Goal: Communication & Community: Share content

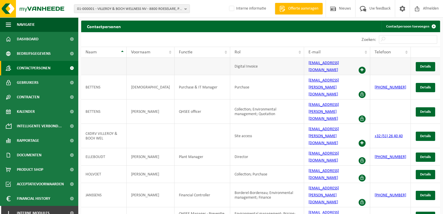
drag, startPoint x: 246, startPoint y: 23, endPoint x: 164, endPoint y: 63, distance: 90.5
click at [246, 23] on div "Contactpersonen Contactpersoon toevoegen" at bounding box center [260, 27] width 359 height 12
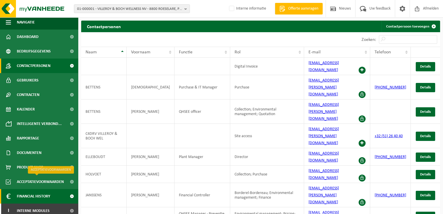
scroll to position [6, 0]
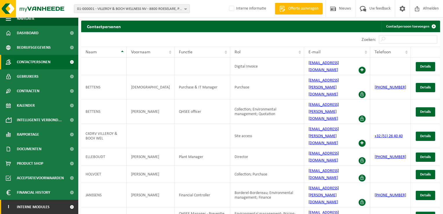
click at [52, 206] on link "I Interne modules" at bounding box center [39, 207] width 78 height 14
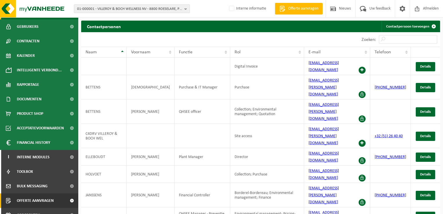
scroll to position [64, 0]
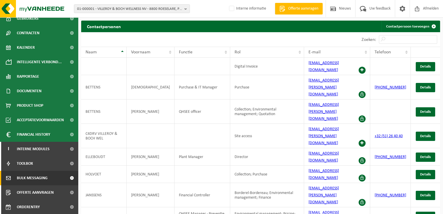
click at [33, 178] on span "Bulk Messaging" at bounding box center [32, 178] width 31 height 14
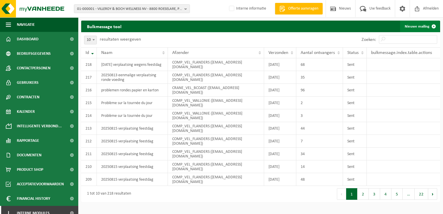
click at [426, 28] on link "Nieuwe mailing" at bounding box center [419, 27] width 39 height 12
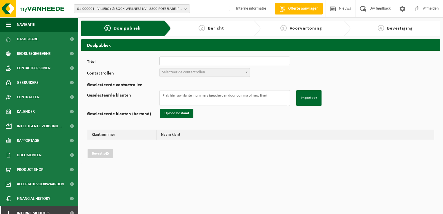
click at [204, 65] on input "Titel" at bounding box center [224, 61] width 130 height 9
type input "20250811 Wijziging ronde papier/karton [DATE] (annulatie)"
click at [204, 71] on span "Selecteer de contactrollen" at bounding box center [183, 72] width 43 height 4
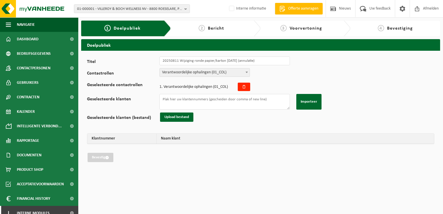
click at [198, 73] on span "Verantwoordelijke ophalingen (01_COL)" at bounding box center [205, 72] width 90 height 8
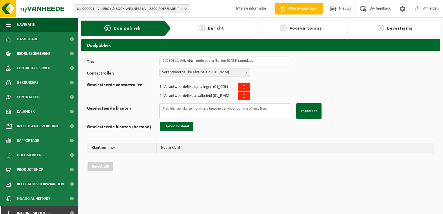
click at [218, 114] on textarea "Geselecteerde klanten" at bounding box center [224, 111] width 130 height 16
click at [213, 110] on textarea "Geselecteerde klanten" at bounding box center [224, 111] width 130 height 16
paste textarea "10-967454 01-059498 10-976151 10-742754 10-910750 10-910104 01-001084 01-600498…"
type textarea "10-967454 01-059498 10-976151 10-742754 10-910750 10-910104 01-001084 01-600498…"
click at [313, 116] on button "Importeer" at bounding box center [308, 111] width 25 height 16
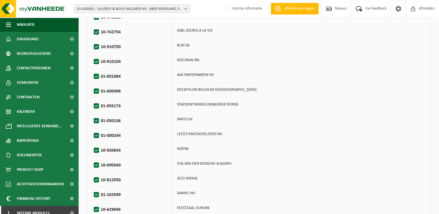
scroll to position [313, 0]
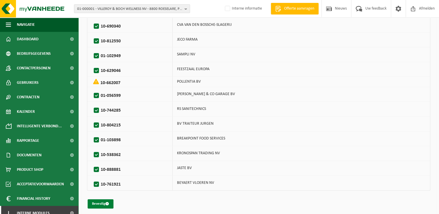
click at [102, 202] on button "Bevestig" at bounding box center [101, 203] width 26 height 9
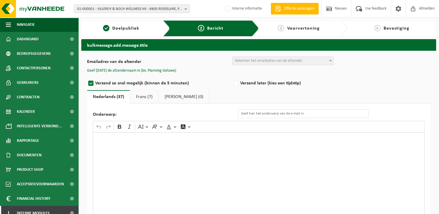
click at [273, 65] on span "Selecteer het emailadres van de afzender" at bounding box center [282, 61] width 101 height 9
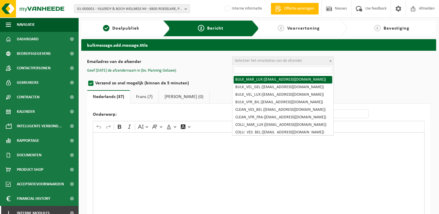
click at [269, 69] on input "search" at bounding box center [282, 69] width 99 height 7
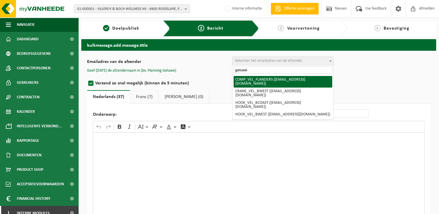
type input "geluwe"
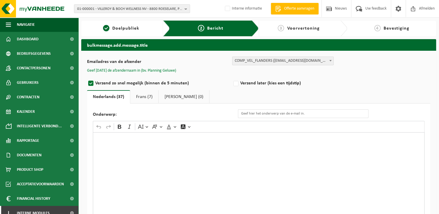
click at [153, 68] on button "Geef hier de afzendernaam in (bv. Planning Geluwe)" at bounding box center [131, 70] width 89 height 5
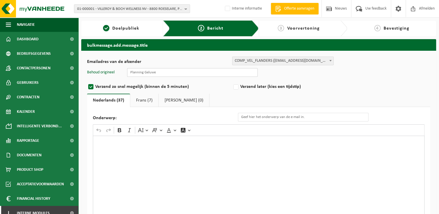
click at [165, 75] on input "text" at bounding box center [192, 72] width 130 height 9
type input "Planning Geluwe"
click at [257, 119] on input "Onderwerp:" at bounding box center [303, 117] width 130 height 9
click at [276, 118] on input "Onderwerp:" at bounding box center [303, 117] width 130 height 9
paste input "Eenmalige wijziging van de ledigingsdag van uw ..."
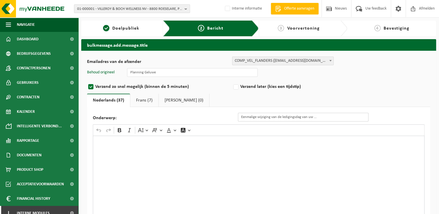
click at [315, 118] on input "Eenmalige wijziging van de ledigingsdag van uw ..." at bounding box center [303, 117] width 130 height 9
drag, startPoint x: 321, startPoint y: 119, endPoint x: 315, endPoint y: 120, distance: 6.2
click at [315, 120] on input "Eenmalige wijziging van de ledigingsdag van uw .." at bounding box center [303, 117] width 130 height 9
type input "Eenmalige wijziging van de ledigingsdag van uw conatainer papier/karton"
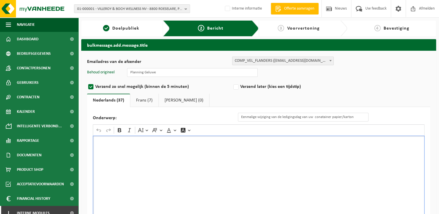
click at [308, 148] on div "Rich Text Editor. Editing area: main. Press Alt+0 for help." at bounding box center [258, 194] width 331 height 116
click at [217, 164] on div "Rich Text Editor. Editing area: main. Press Alt+0 for help." at bounding box center [258, 194] width 331 height 116
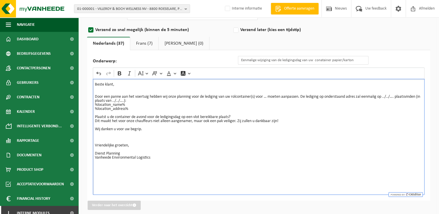
scroll to position [64, 0]
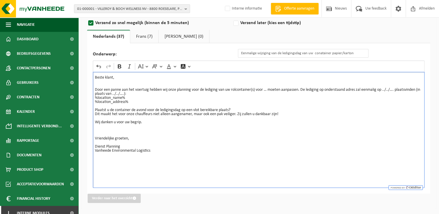
click at [268, 89] on p "Beste klant, Door een panne aan het voertuig hebben wij onze planning voor de l…" at bounding box center [258, 116] width 327 height 81
drag, startPoint x: 268, startPoint y: 89, endPoint x: 283, endPoint y: 93, distance: 15.2
click at [268, 89] on strong "Papier/karton" at bounding box center [275, 90] width 24 height 4
click at [325, 88] on p "Beste klant, Door een panne aan het voertuig hebben wij onze planning voor de l…" at bounding box center [258, 116] width 327 height 81
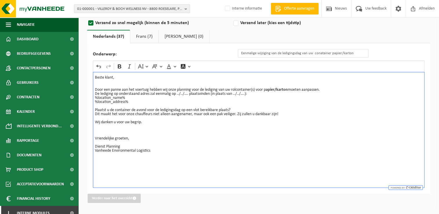
click at [173, 95] on p "De lediging op onderstaand adres zal eenmalig op ../../…. plaatsvinden (in plaa…" at bounding box center [258, 124] width 327 height 65
drag, startPoint x: 290, startPoint y: 93, endPoint x: 302, endPoint y: 93, distance: 11.6
click at [302, 93] on p "De lediging op onderstaand adres zal eenmalig met 1 week uitgestond worden naar…" at bounding box center [258, 124] width 327 height 65
drag, startPoint x: 291, startPoint y: 95, endPoint x: 326, endPoint y: 92, distance: 35.8
click at [326, 92] on p "De lediging op onderstaand adres zal eenmalig met 1 week uitgestond worden naar…" at bounding box center [258, 124] width 327 height 65
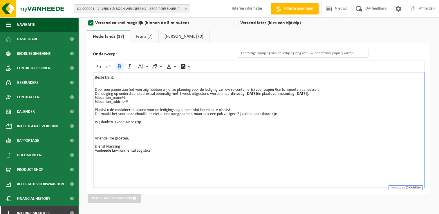
click at [322, 104] on p "De lediging op onderstaand adres zal eenmalig met 1 week uitgestond worden naar…" at bounding box center [258, 124] width 327 height 65
click at [355, 93] on p "De lediging op onderstaand adres zal eenmalig met 1 week uitgestond worden naar…" at bounding box center [258, 124] width 327 height 65
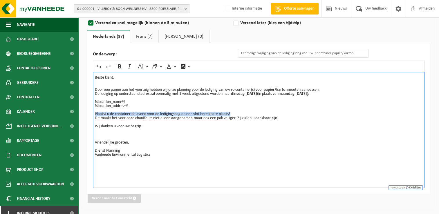
drag, startPoint x: 94, startPoint y: 113, endPoint x: 246, endPoint y: 115, distance: 152.2
click at [246, 115] on div "Beste klant, Door een panne aan het voertuig hebben wij onze planning voor de l…" at bounding box center [258, 130] width 331 height 116
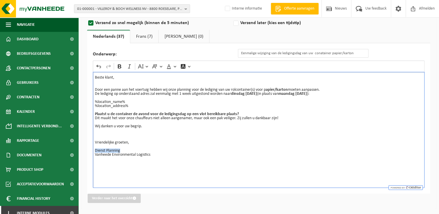
drag, startPoint x: 95, startPoint y: 149, endPoint x: 123, endPoint y: 149, distance: 27.5
click at [123, 149] on p "%location_name% %location_address% Plaatst u de container de avond voor de ledi…" at bounding box center [258, 128] width 327 height 65
click at [133, 146] on p "%location_name% %location_address% Plaatst u de container de avond voor de ledi…" at bounding box center [258, 128] width 327 height 65
click at [208, 94] on p "De lediging op onderstaand adres zal eenmalig met 1 week uitgestond worden naar…" at bounding box center [258, 94] width 327 height 4
click at [239, 99] on p "%location_name% %location_address% Plaatst u de container de avond voor de ledi…" at bounding box center [258, 128] width 327 height 65
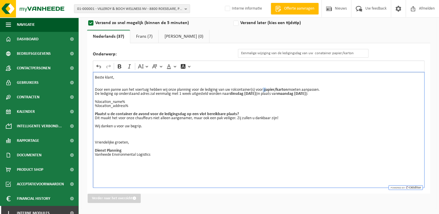
click at [268, 90] on p "Beste klant, Door een panne aan het voertuig hebben wij onze planning voor de l…" at bounding box center [258, 84] width 327 height 16
click at [267, 90] on p "Beste klant, Door een panne aan het voertuig hebben wij onze planning voor de l…" at bounding box center [258, 84] width 327 height 16
click at [286, 119] on p "%location_name% %location_address% Plaatst u de container de avond voor de ledi…" at bounding box center [258, 128] width 327 height 65
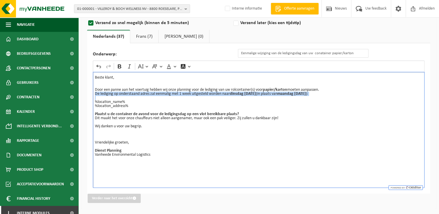
drag, startPoint x: 95, startPoint y: 94, endPoint x: 346, endPoint y: 98, distance: 251.1
click at [346, 98] on div "Beste klant, Door een panne aan het voertuig hebben wij onze planning voor de l…" at bounding box center [258, 130] width 331 height 116
copy p "De lediging op onderstaand adres zal eenmalig met 1 week uitgesteld worden naar…"
click at [147, 34] on link "Frans (7)" at bounding box center [144, 36] width 28 height 13
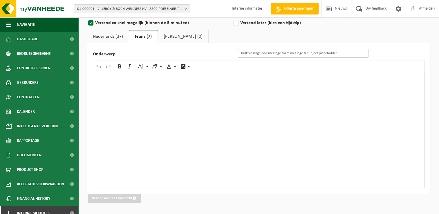
click at [309, 55] on input "Onderwerp" at bounding box center [303, 53] width 130 height 9
paste input "Changement exceptionnel du jour de vidange de vos ..."
type input "Changement exceptionnel du jour de vidange de vos papier/carton"
click at [184, 86] on div "Rich Text Editor. Editing area: main. Press Alt+0 for help." at bounding box center [258, 130] width 331 height 116
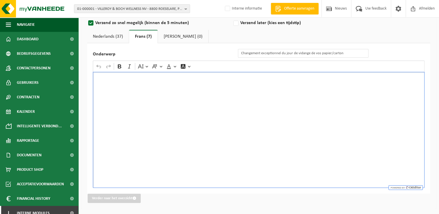
click at [200, 110] on div "Rich Text Editor. Editing area: main. Press Alt+0 for help." at bounding box center [258, 130] width 331 height 116
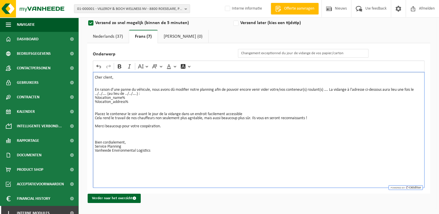
click at [331, 90] on p "Cher client, En raison d’une panne du véhicule, nous avons dû modifier notre pl…" at bounding box center [258, 116] width 327 height 81
drag, startPoint x: 330, startPoint y: 90, endPoint x: 333, endPoint y: 89, distance: 3.6
click at [333, 89] on p "Cher client, En raison d’une panne du véhicule, nous avons dû modifier notre pl…" at bounding box center [258, 116] width 327 height 81
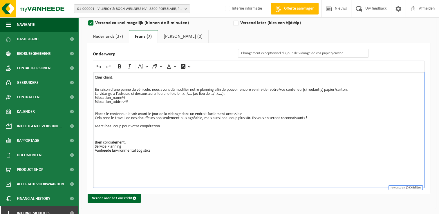
click at [237, 95] on p "La vidange à l'adresse ci-dessous aura lieu une fois le ../../…. (au lieu de ..…" at bounding box center [258, 124] width 327 height 65
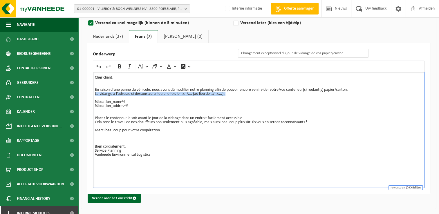
drag, startPoint x: 231, startPoint y: 92, endPoint x: 89, endPoint y: 94, distance: 141.8
click at [89, 94] on div "Onderwerp Changement exceptionnel du jour de vidange de vos papier/carton Rich …" at bounding box center [258, 118] width 343 height 150
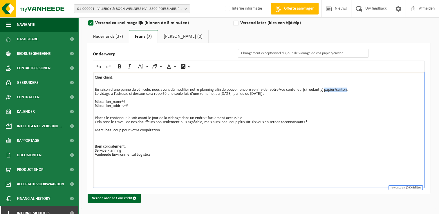
drag, startPoint x: 331, startPoint y: 90, endPoint x: 352, endPoint y: 89, distance: 21.2
click at [352, 89] on p "Cher client, En raison d’une panne du véhicule, nous avons dû modifier notre pl…" at bounding box center [258, 84] width 327 height 16
drag, startPoint x: 224, startPoint y: 94, endPoint x: 254, endPoint y: 91, distance: 30.5
click at [254, 92] on p "Le vidage à l'adresse ci-dessous sera reporté une seule fois d'une semaine, au …" at bounding box center [258, 94] width 327 height 4
drag, startPoint x: 274, startPoint y: 93, endPoint x: 302, endPoint y: 93, distance: 27.8
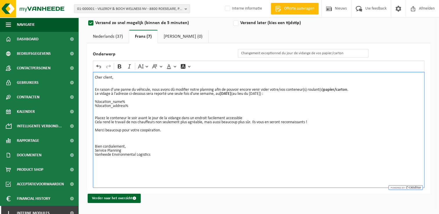
click at [302, 93] on p "Le vidage à l'adresse ci-dessous sera reporté une seule fois d'une semaine, au …" at bounding box center [258, 94] width 327 height 4
click at [274, 93] on p "Le vidage à l'adresse ci-dessous sera reporté une seule fois d'une semaine, au …" at bounding box center [258, 94] width 327 height 4
click at [275, 101] on p "%location_name% %location_address% Placez le conteneur le soir avant le jour de…" at bounding box center [258, 128] width 327 height 65
drag, startPoint x: 252, startPoint y: 117, endPoint x: 89, endPoint y: 117, distance: 163.2
click at [89, 117] on div "Onderwerp Changement exceptionnel du jour de vidange de vos papier/carton Rich …" at bounding box center [258, 118] width 343 height 150
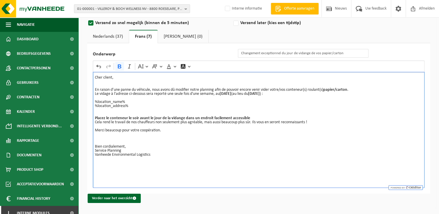
click at [170, 135] on p "%location_name% %location_address% Placez le conteneur le soir avant le jour de…" at bounding box center [258, 128] width 327 height 65
drag, startPoint x: 124, startPoint y: 150, endPoint x: 94, endPoint y: 152, distance: 29.9
click at [94, 152] on div "Cher client, En raison d’une panne du véhicule, nous avons dû modifier notre pl…" at bounding box center [258, 130] width 331 height 116
click at [173, 155] on p "%location_name% %location_address% Placez le conteneur le soir avant le jour de…" at bounding box center [258, 128] width 327 height 65
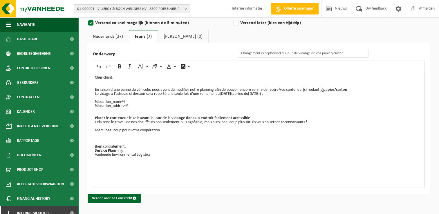
click at [111, 39] on link "Nederlands (37)" at bounding box center [108, 36] width 42 height 13
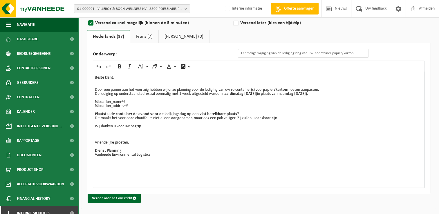
click at [138, 38] on link "Frans (7)" at bounding box center [144, 36] width 28 height 13
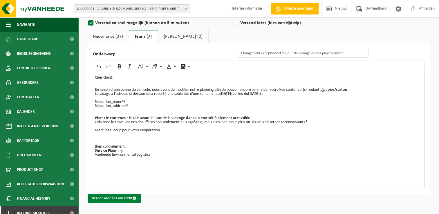
click at [133, 199] on span "submit" at bounding box center [134, 198] width 4 height 4
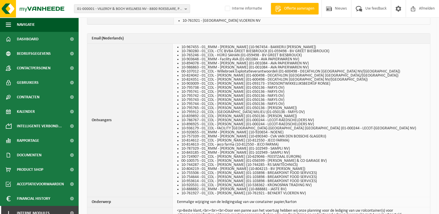
scroll to position [319, 0]
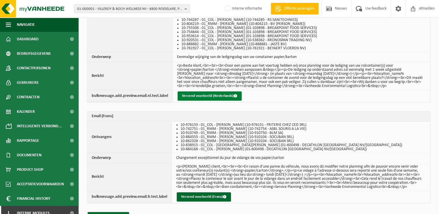
click at [208, 92] on button "Verzend voorbeeld (Nederlands)" at bounding box center [209, 95] width 64 height 9
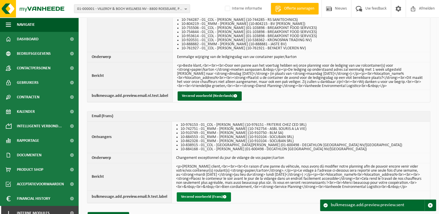
click at [213, 198] on button "Verzend voorbeeld (Frans)" at bounding box center [204, 196] width 54 height 9
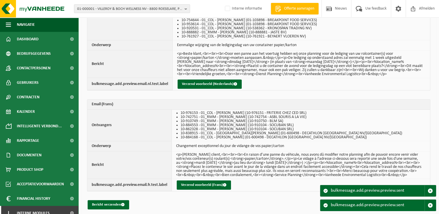
scroll to position [337, 0]
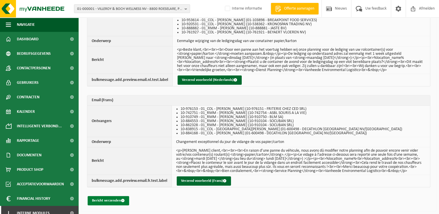
click at [117, 199] on button "Bericht verzenden" at bounding box center [108, 200] width 41 height 9
